Goal: Task Accomplishment & Management: Use online tool/utility

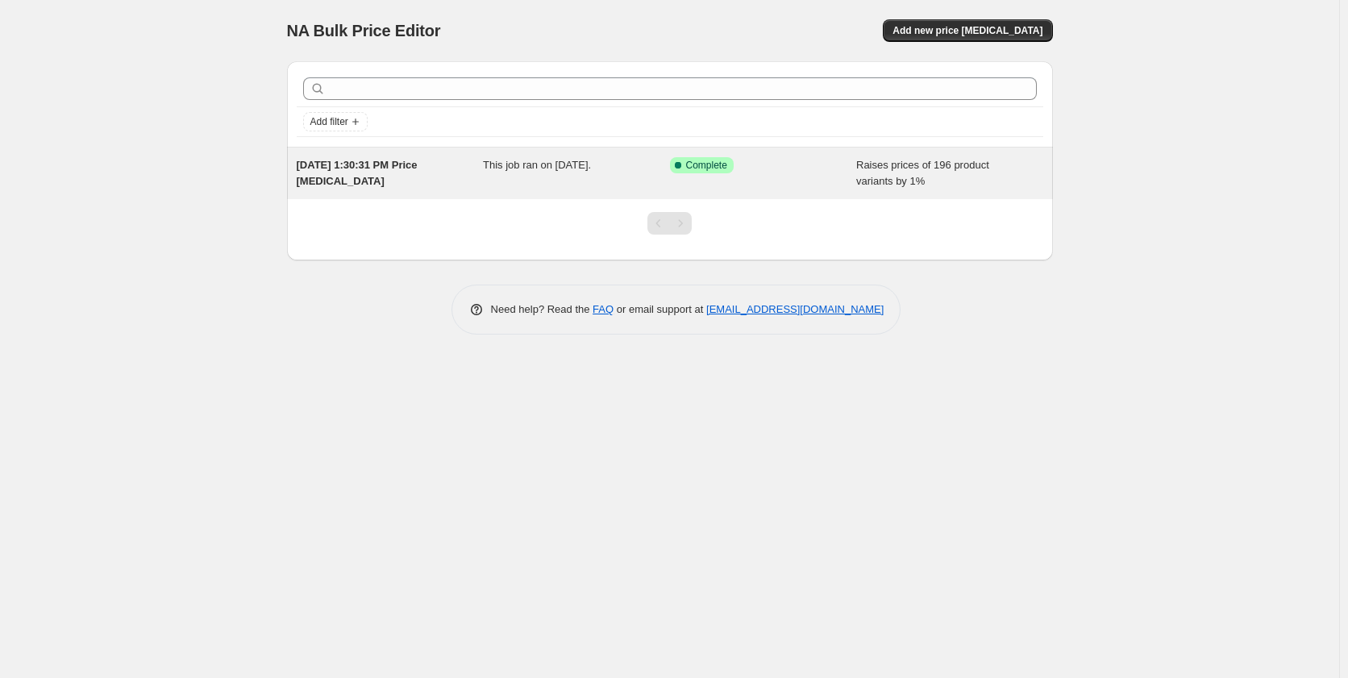
click at [859, 175] on span "Raises prices of 196 product variants by 1%" at bounding box center [922, 173] width 133 height 28
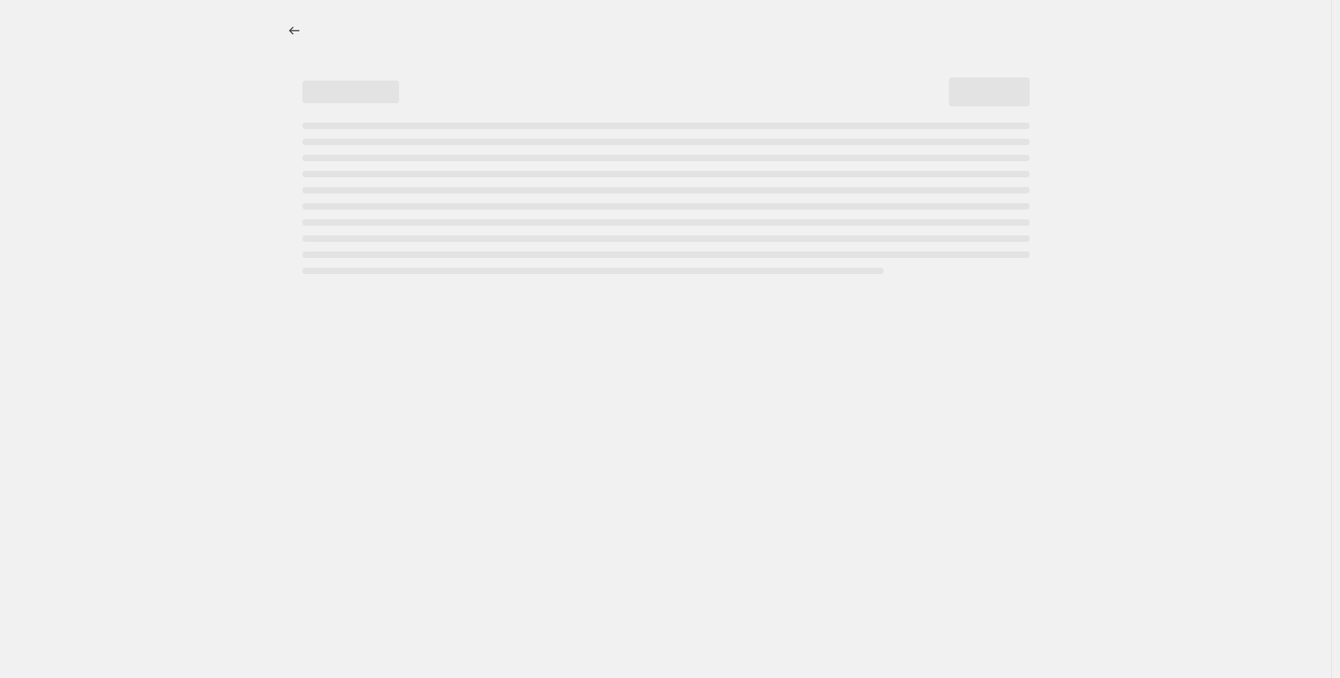
select select "percentage"
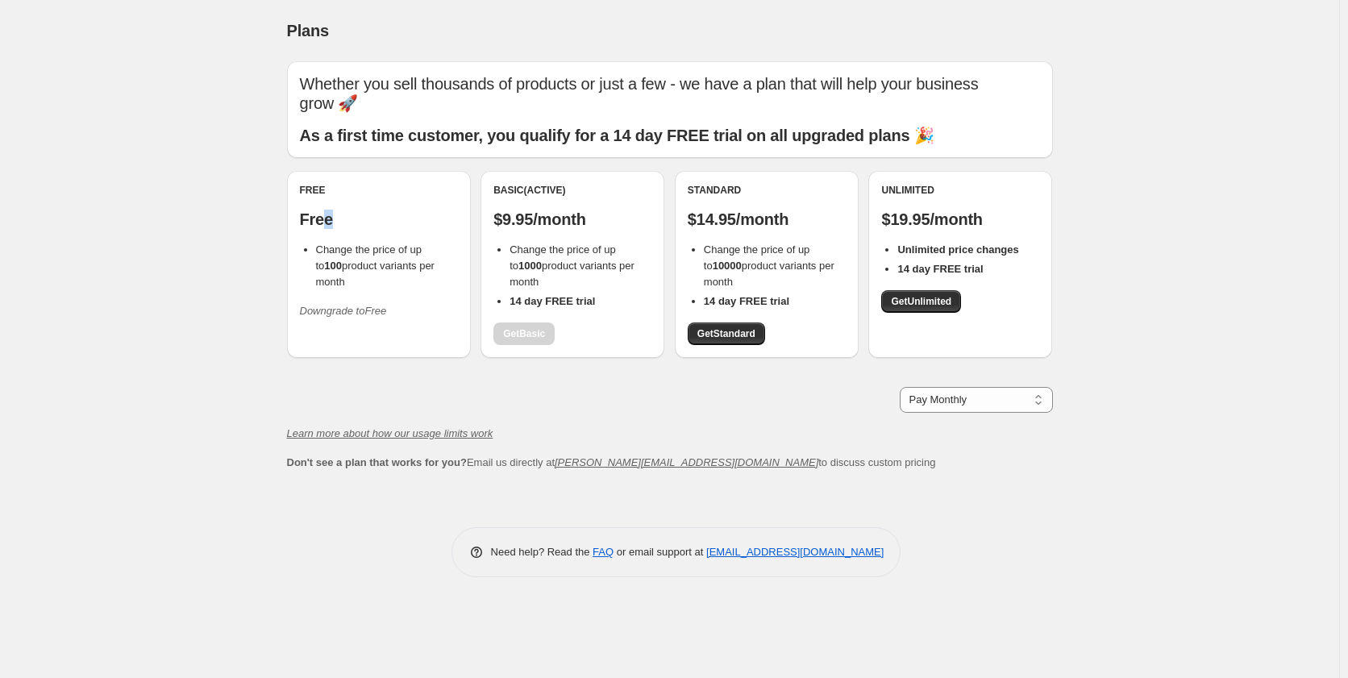
click at [327, 218] on p "Free" at bounding box center [379, 219] width 158 height 19
click at [310, 221] on p "Free" at bounding box center [379, 219] width 158 height 19
click at [375, 265] on span "Change the price of up to 100 product variants per month" at bounding box center [375, 265] width 119 height 44
click at [490, 366] on div "Free Free Change the price of up to 100 product variants per month Downgrade to…" at bounding box center [670, 272] width 766 height 203
click at [1034, 404] on select "Pay Monthly Pay Yearly (Save 16%)" at bounding box center [976, 400] width 153 height 26
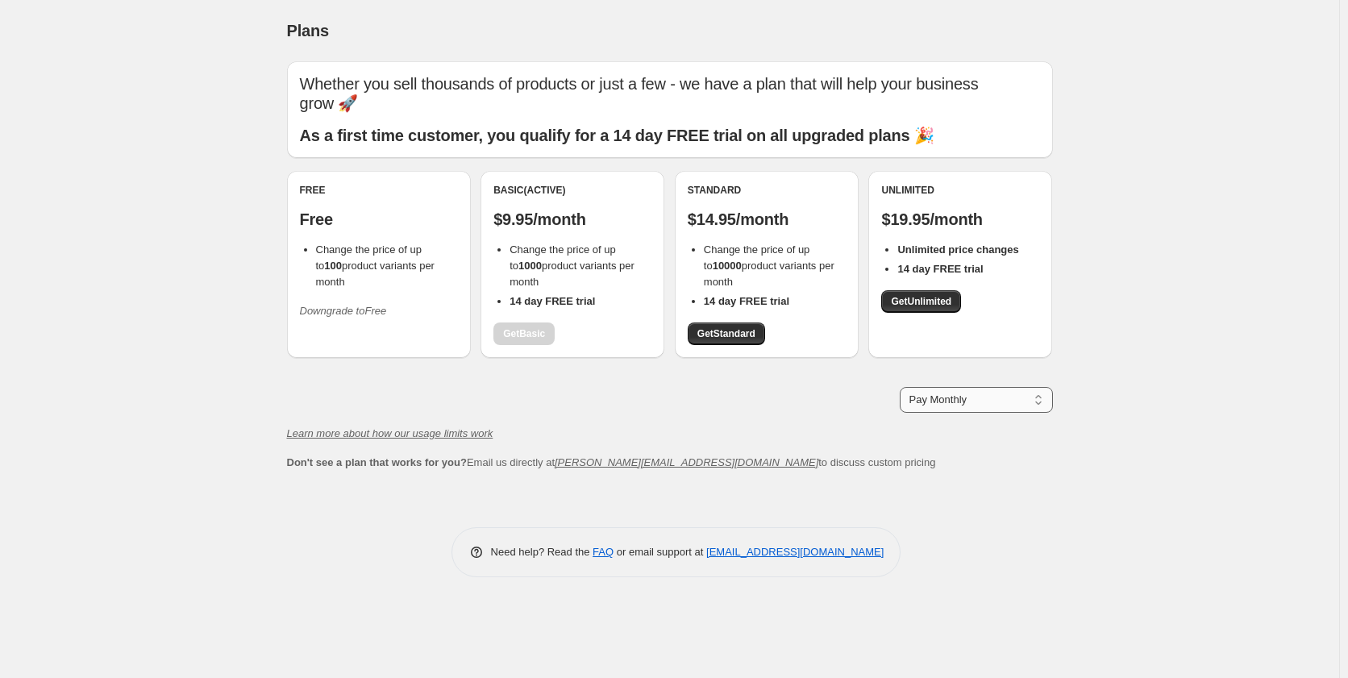
click at [1034, 404] on select "Pay Monthly Pay Yearly (Save 16%)" at bounding box center [976, 400] width 153 height 26
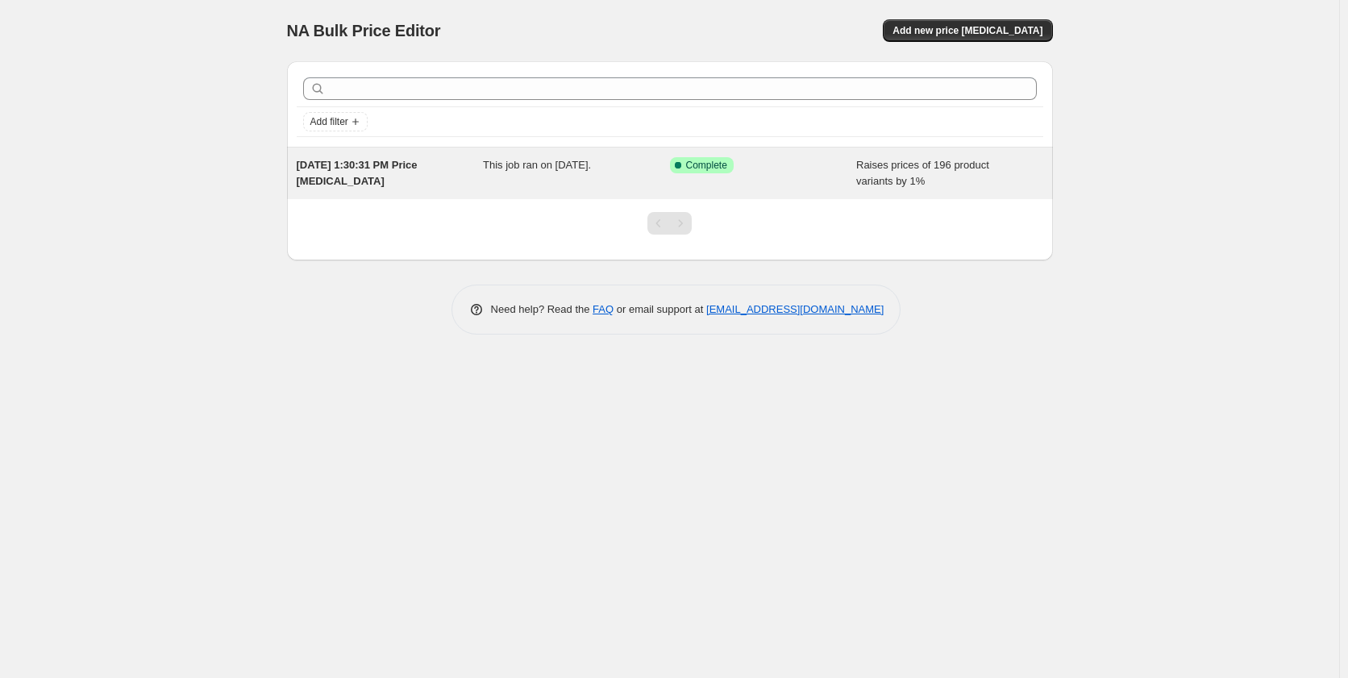
click at [697, 164] on span "Complete" at bounding box center [706, 165] width 41 height 13
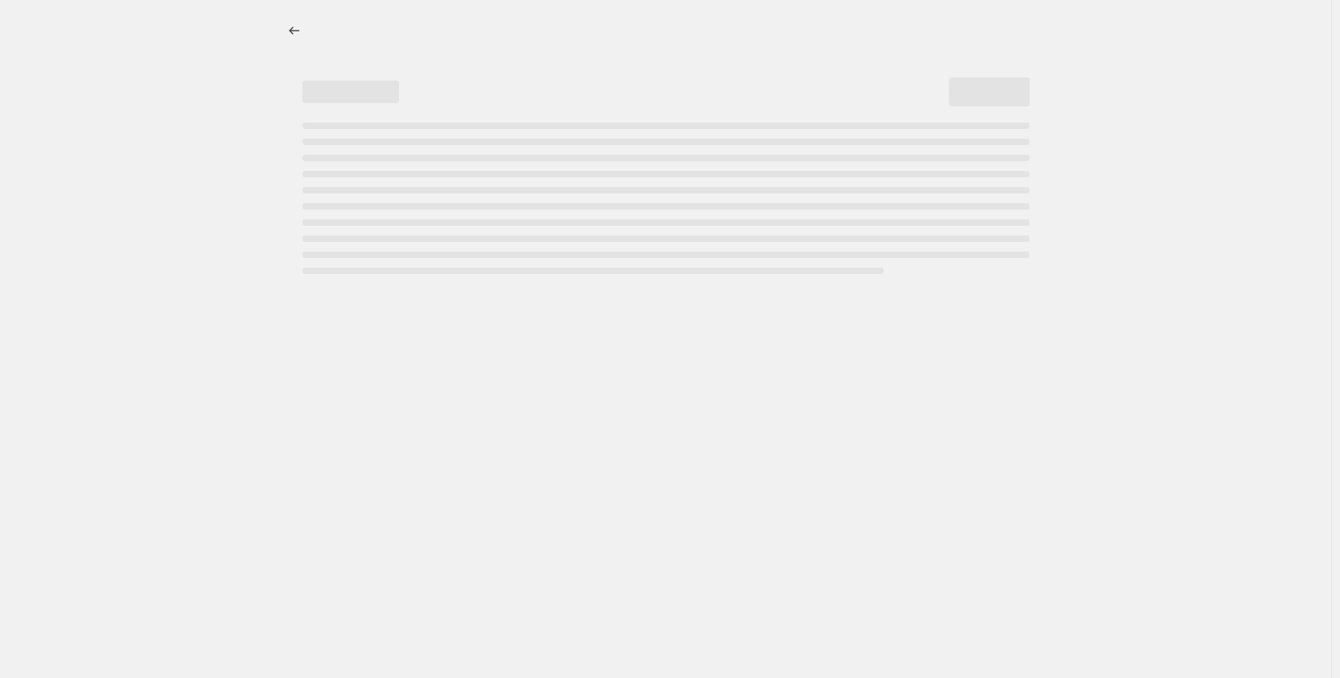
select select "percentage"
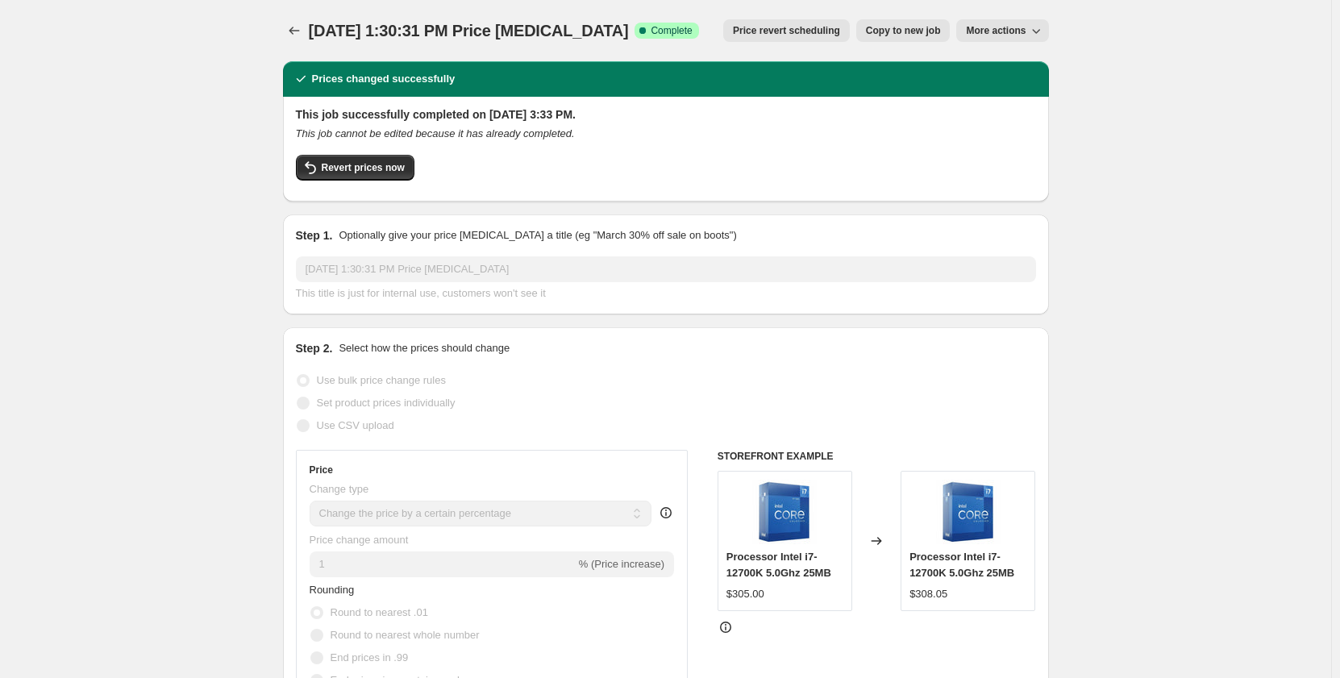
click at [1026, 34] on span "More actions" at bounding box center [996, 30] width 60 height 13
click at [1001, 89] on span "Delete job" at bounding box center [997, 91] width 48 height 12
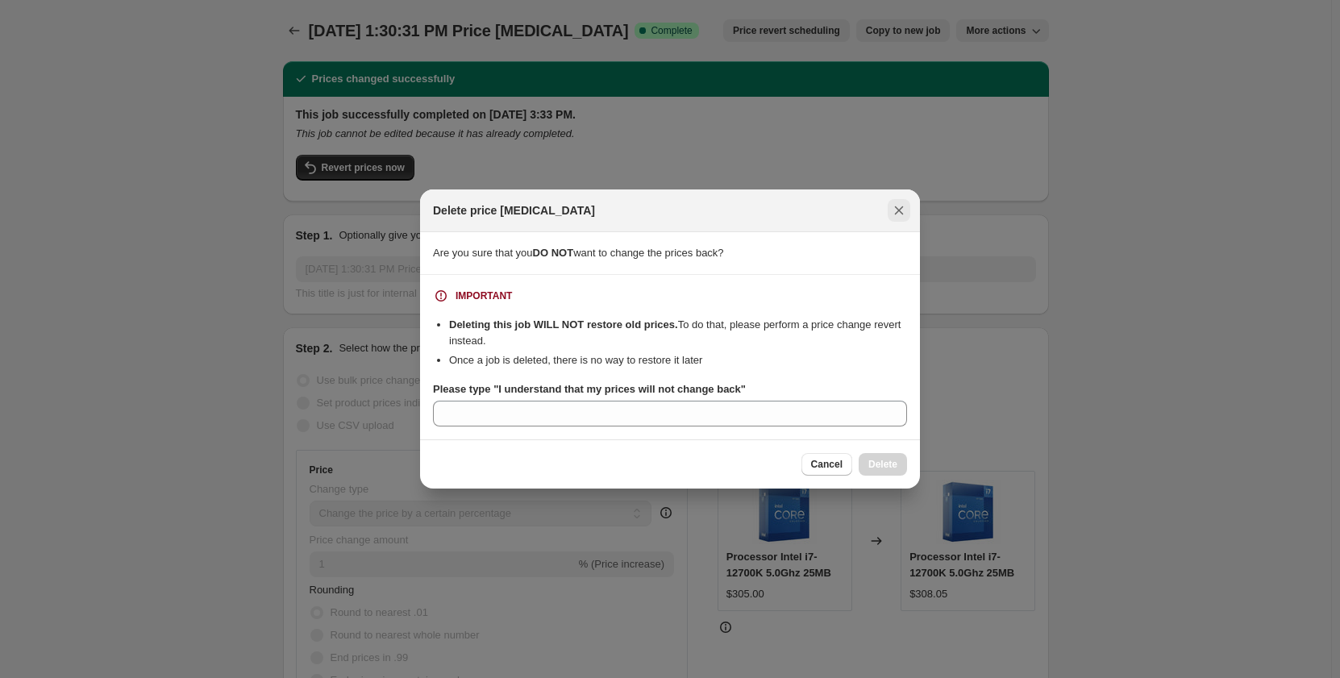
click at [899, 209] on icon "Close" at bounding box center [899, 210] width 16 height 16
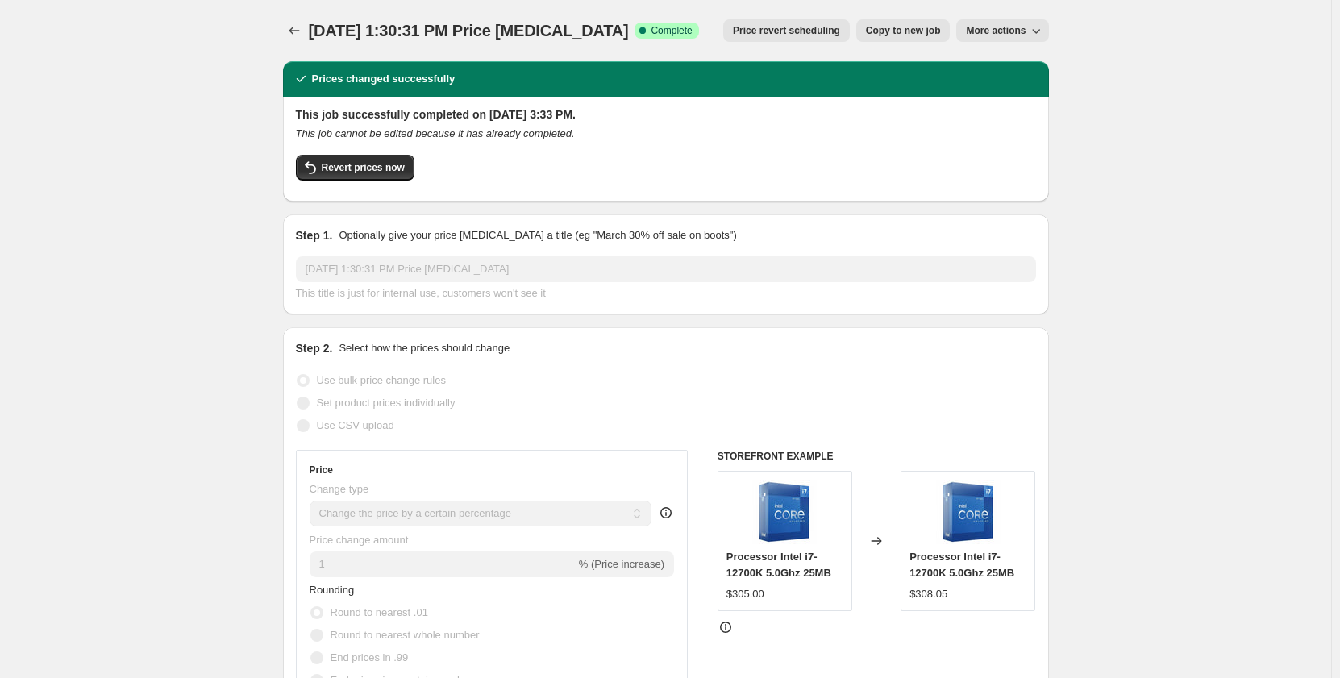
click at [1020, 41] on button "More actions" at bounding box center [1002, 30] width 92 height 23
click at [1016, 89] on span "Delete job" at bounding box center [997, 91] width 48 height 12
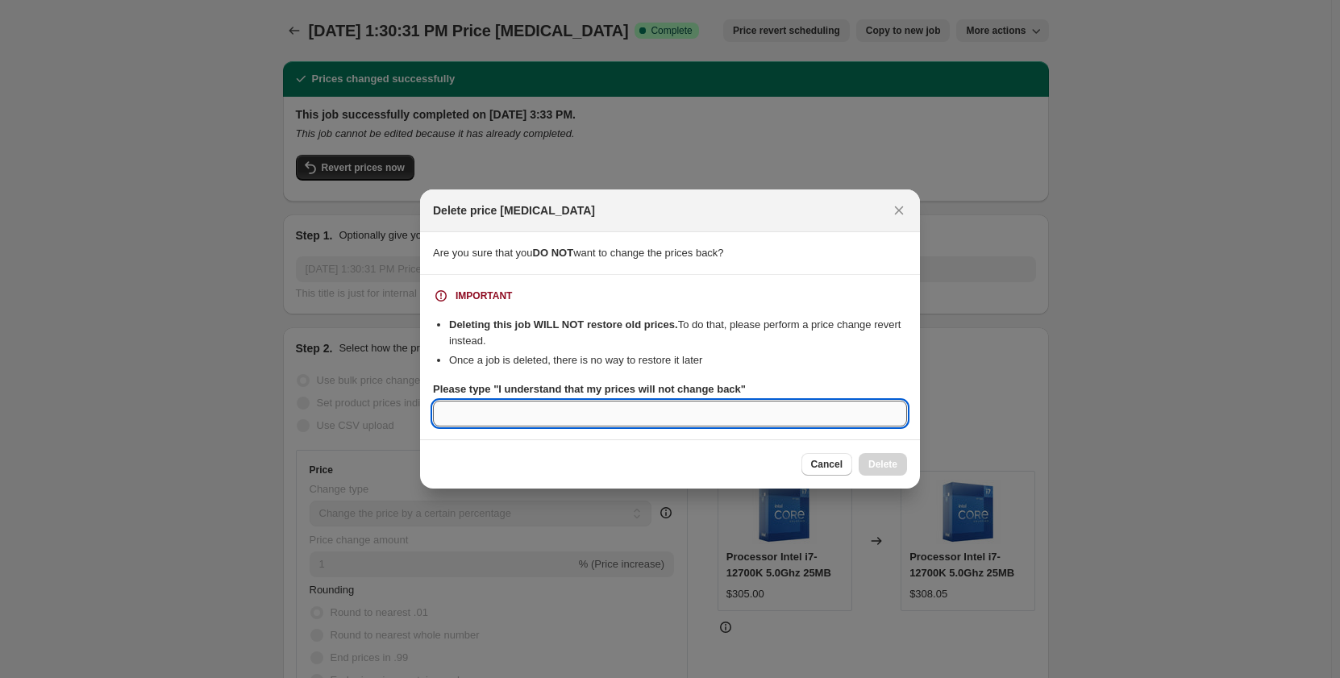
click at [652, 407] on input "Please type "I understand that my prices will not change back"" at bounding box center [670, 414] width 474 height 26
click at [441, 411] on input "I understand that my prices wont change back"" at bounding box center [670, 414] width 474 height 26
click at [739, 410] on input ""I understand that my prices will not change back"" at bounding box center [670, 414] width 474 height 26
type input ""I understand that my prices will not change back""
click at [671, 458] on div "Cancel Delete" at bounding box center [670, 464] width 474 height 23
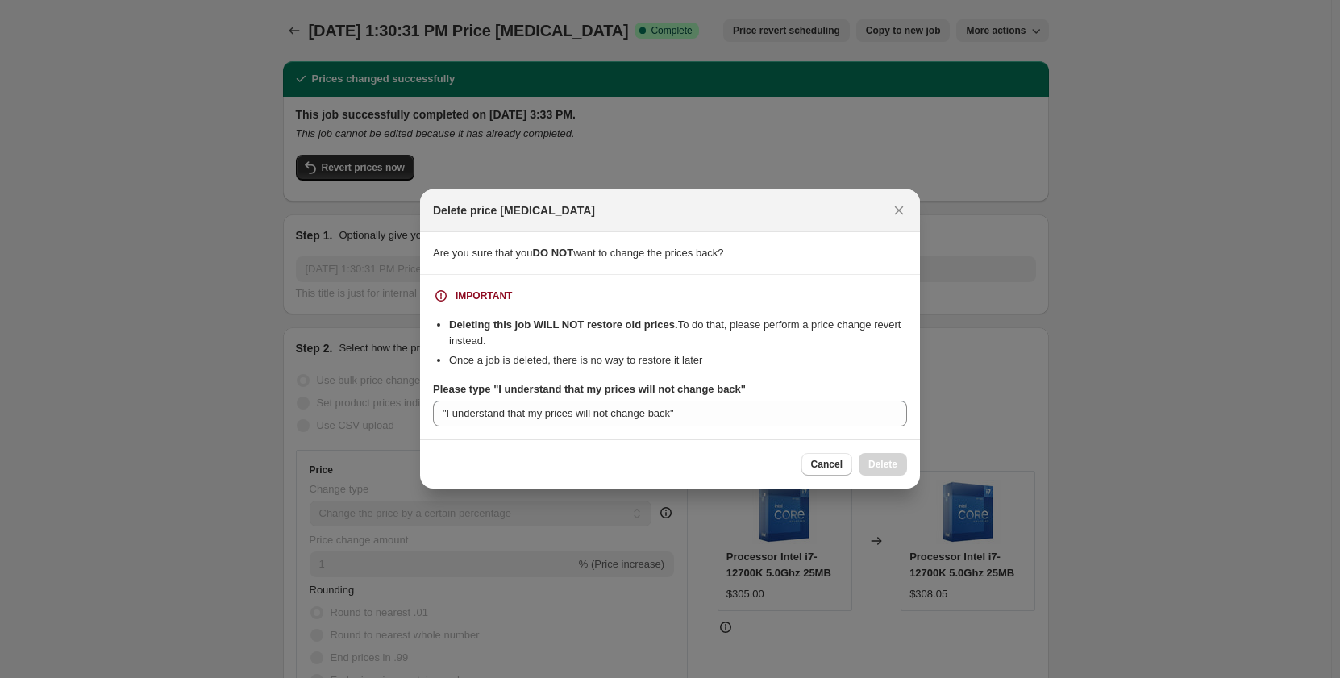
click at [888, 469] on div "Cancel Delete" at bounding box center [854, 464] width 106 height 23
click at [840, 458] on button "Cancel" at bounding box center [826, 464] width 51 height 23
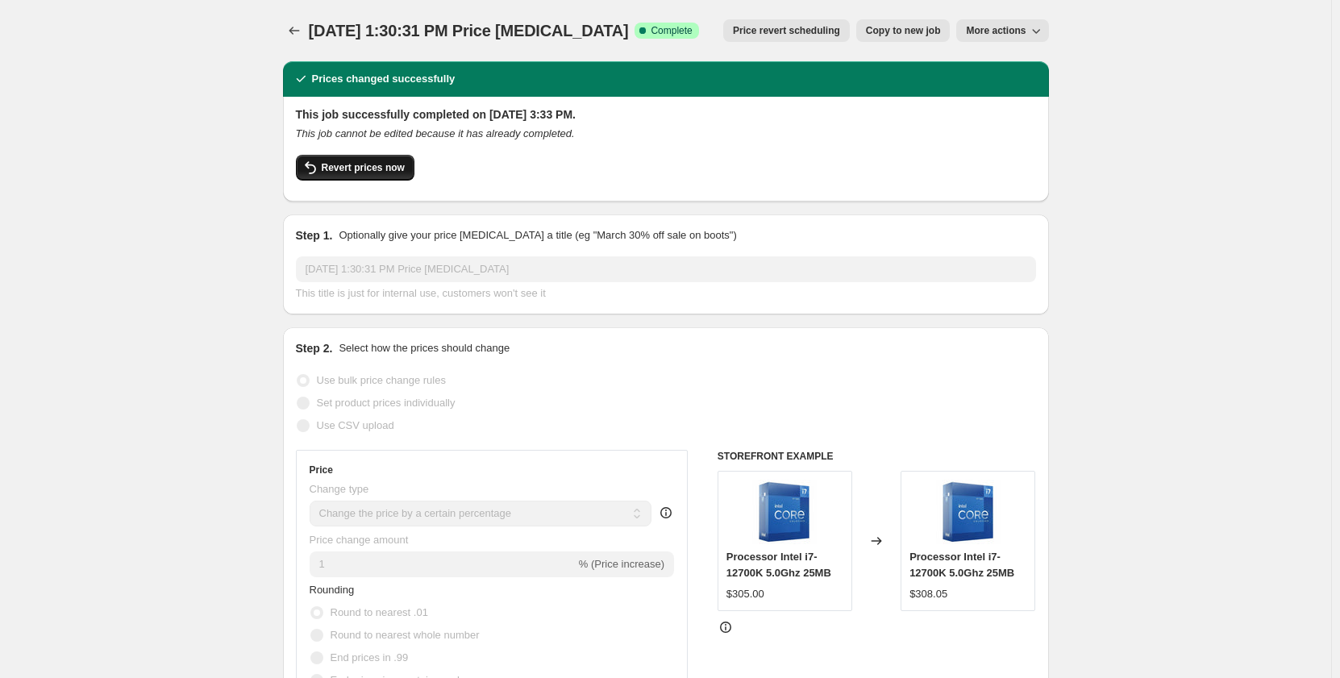
click at [383, 170] on span "Revert prices now" at bounding box center [363, 167] width 83 height 13
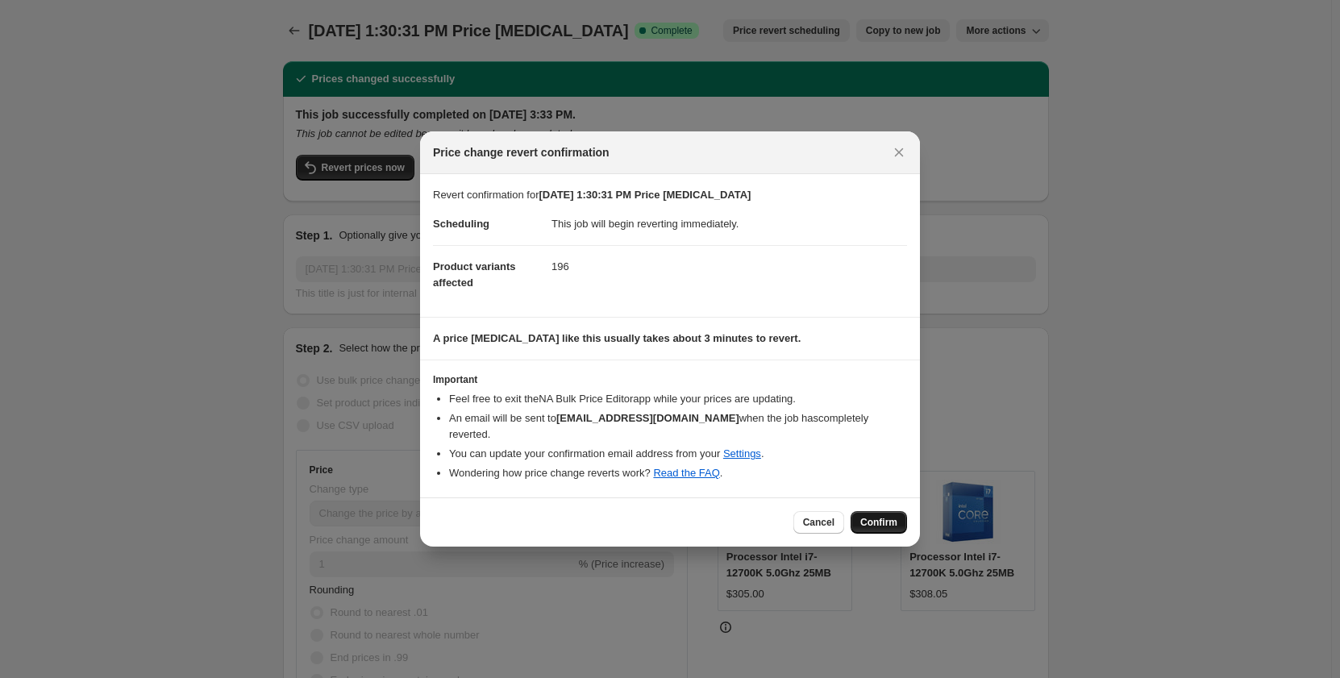
click at [882, 516] on span "Confirm" at bounding box center [878, 522] width 37 height 13
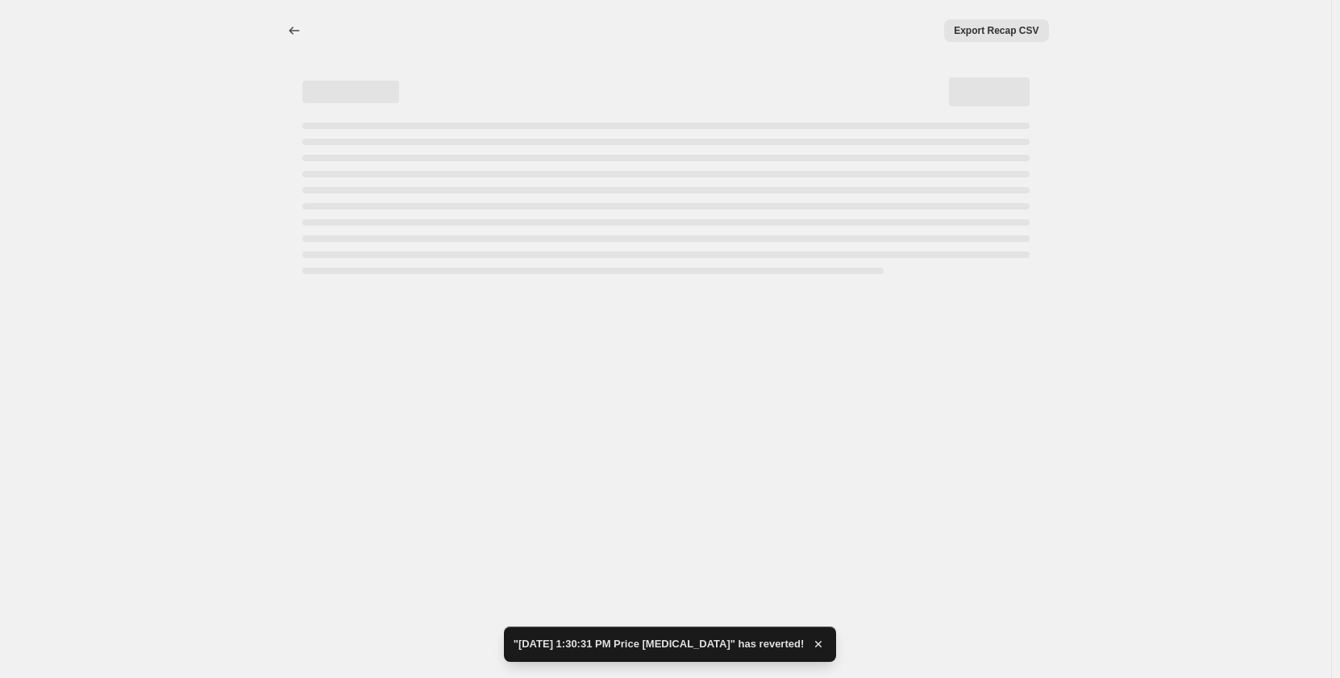
select select "percentage"
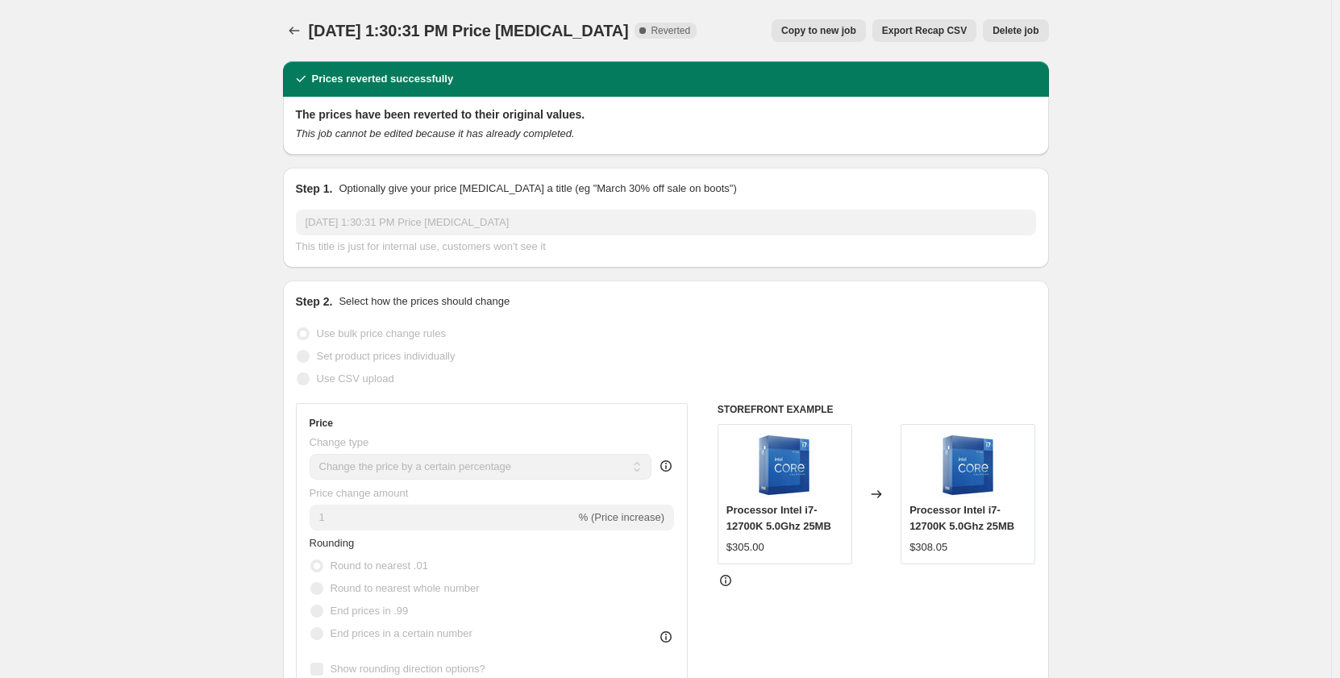
click at [999, 33] on span "Delete job" at bounding box center [1016, 30] width 46 height 13
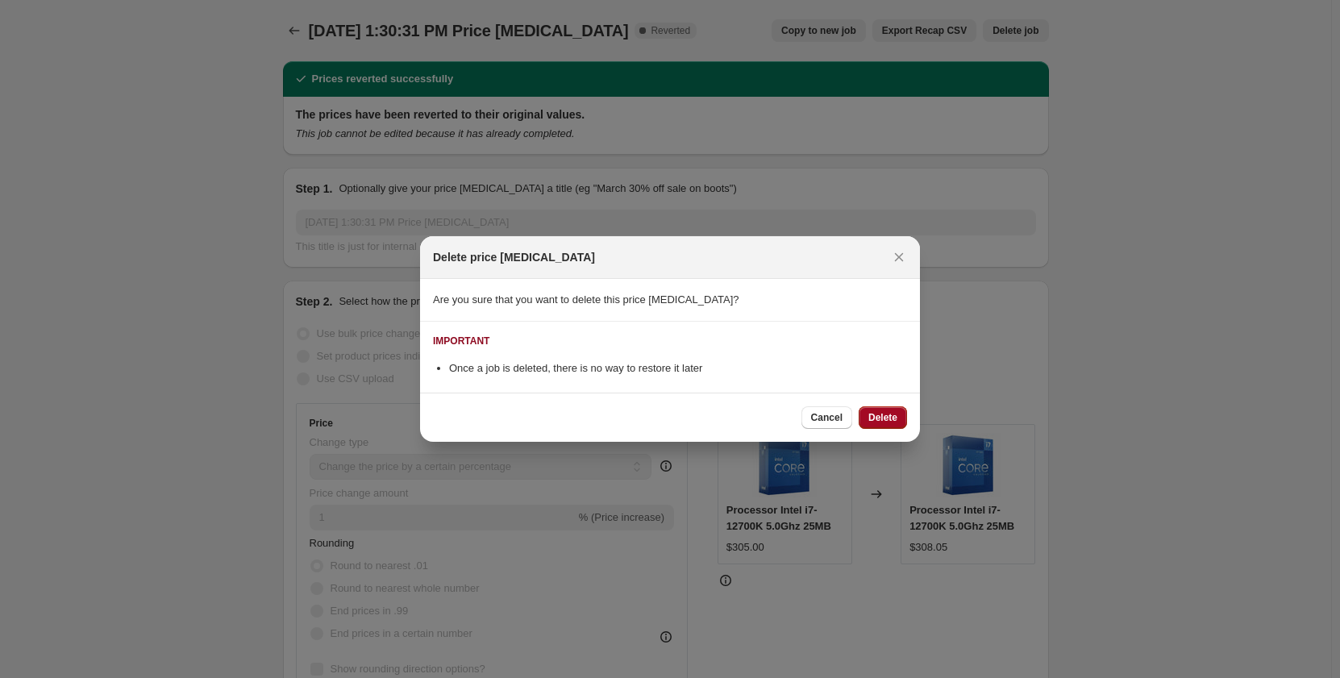
click at [876, 422] on span "Delete" at bounding box center [882, 417] width 29 height 13
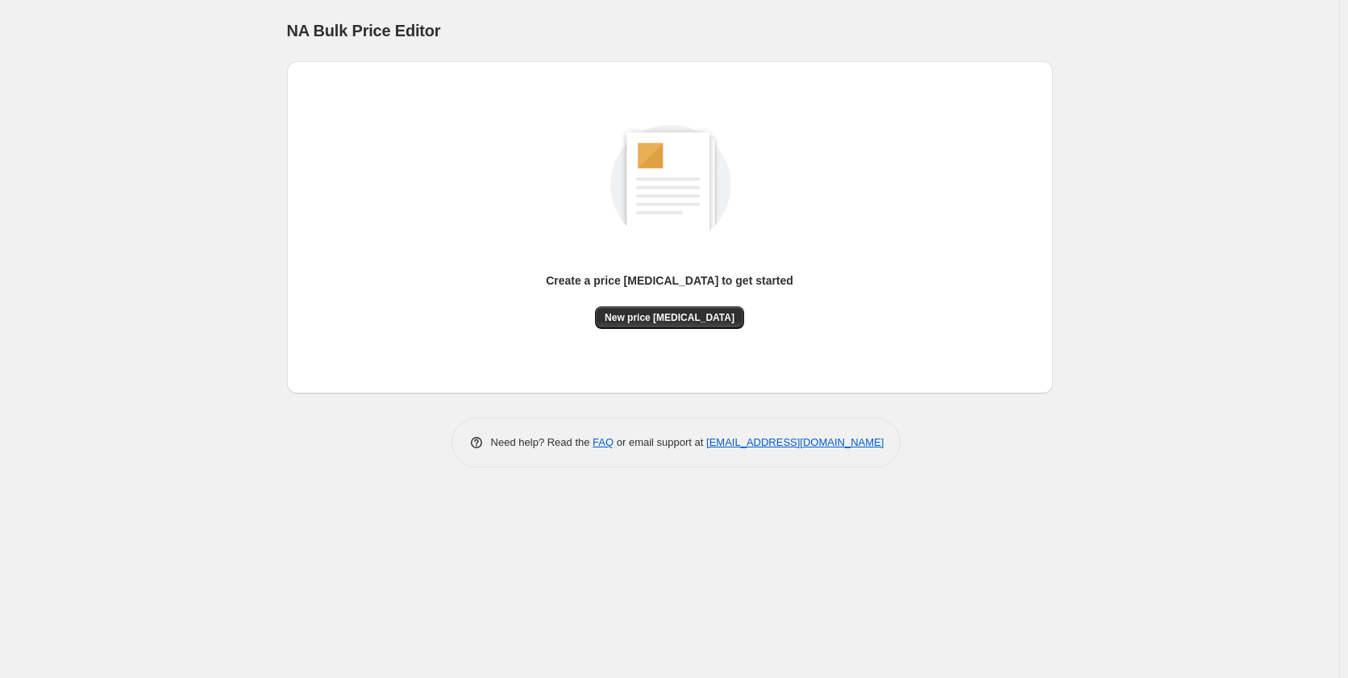
click at [101, 35] on div "NA Bulk Price Editor. This page is ready NA Bulk Price Editor Create a price ch…" at bounding box center [669, 339] width 1339 height 678
click at [735, 443] on link "[EMAIL_ADDRESS][DOMAIN_NAME]" at bounding box center [794, 442] width 177 height 12
